Goal: Navigation & Orientation: Find specific page/section

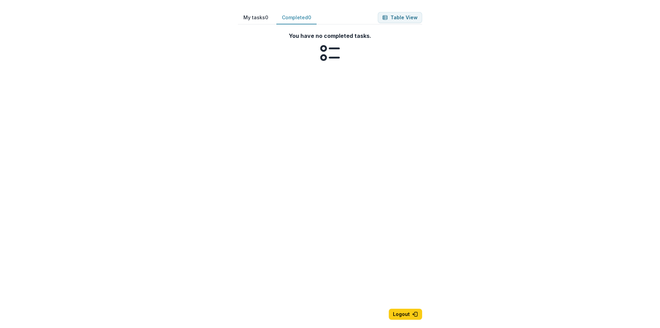
click at [295, 18] on button "Completed 0" at bounding box center [297, 17] width 40 height 13
click at [406, 13] on button "Table View" at bounding box center [400, 17] width 44 height 11
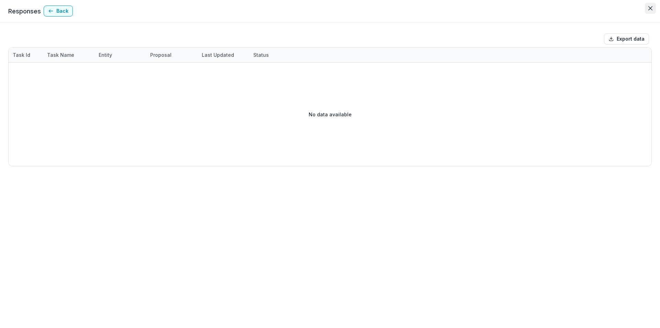
click at [651, 8] on icon "Close" at bounding box center [651, 8] width 4 height 4
